Goal: Go to known website: Access a specific website the user already knows

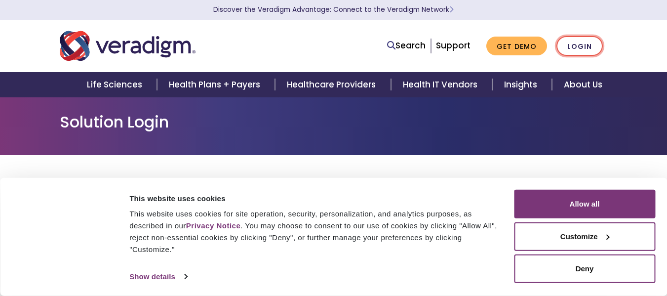
click at [577, 45] on link "Login" at bounding box center [579, 46] width 46 height 20
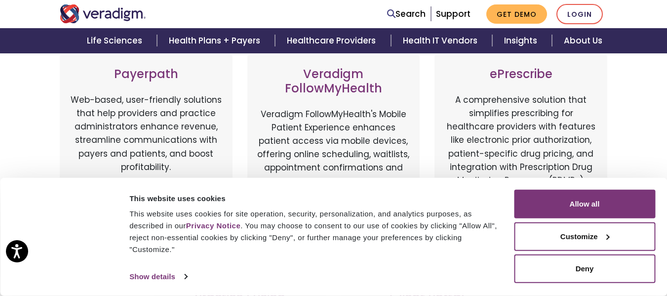
scroll to position [247, 0]
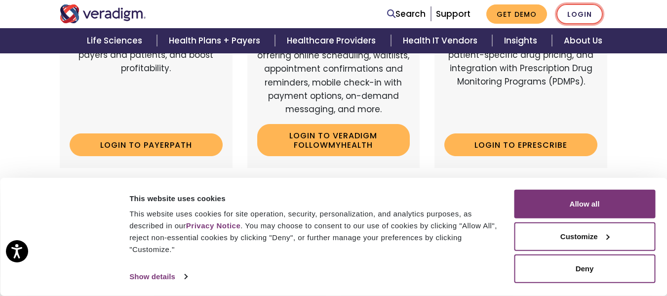
click at [585, 7] on link "Login" at bounding box center [579, 14] width 46 height 20
